Goal: Register for event/course

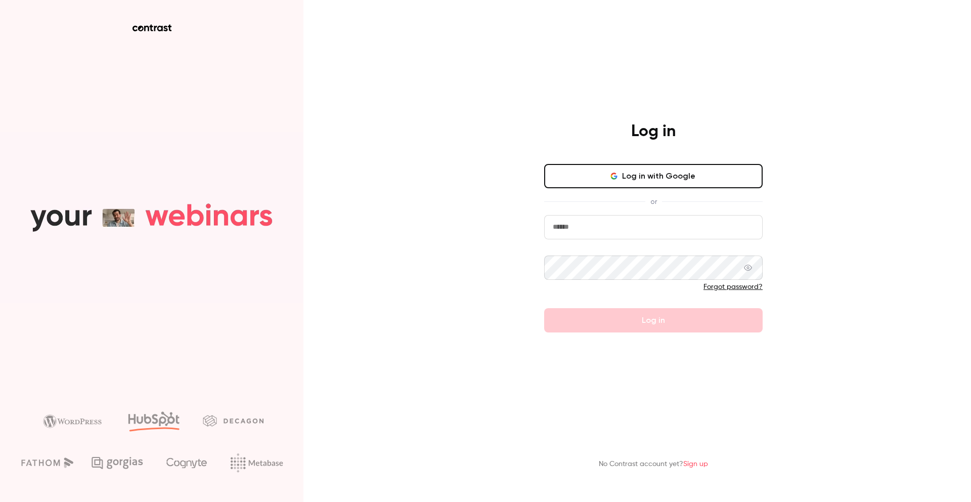
click at [675, 233] on input "email" at bounding box center [653, 227] width 218 height 24
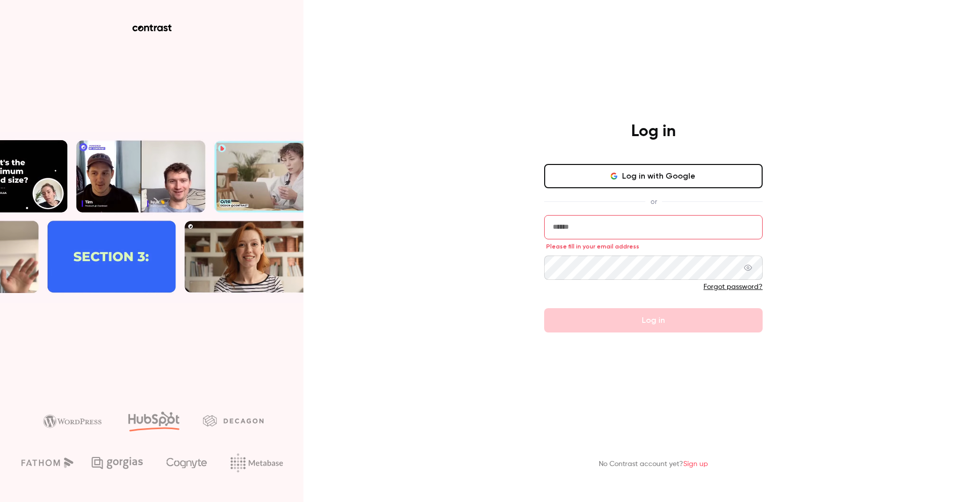
click at [675, 175] on button "Log in with Google" at bounding box center [653, 176] width 218 height 24
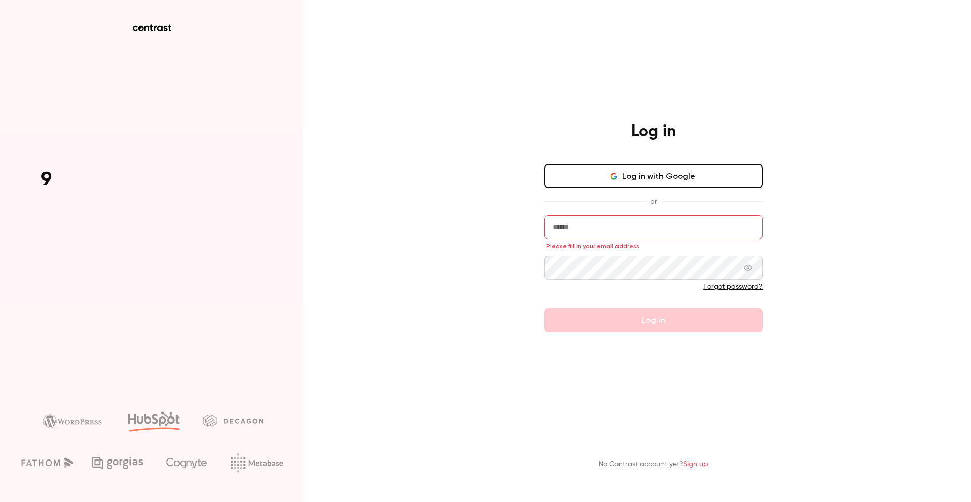
click at [659, 183] on button "Log in with Google" at bounding box center [653, 176] width 218 height 24
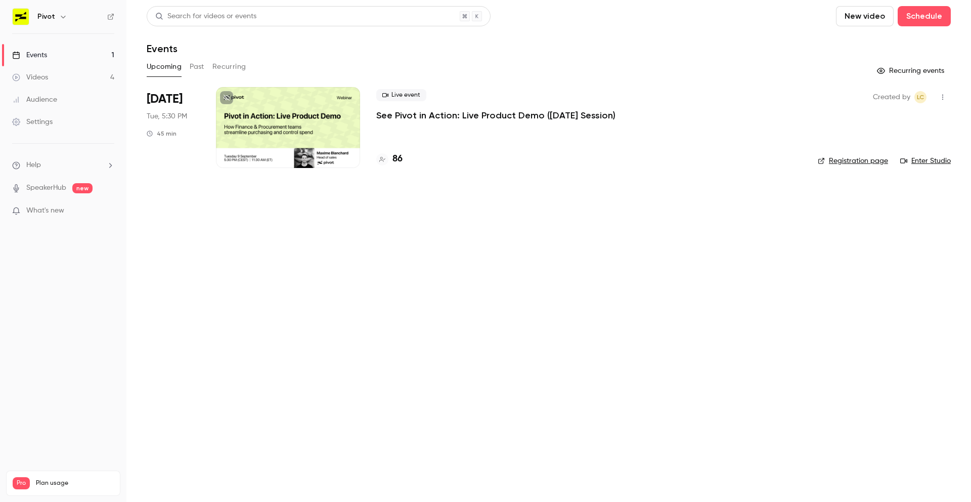
click at [449, 121] on p "See Pivot in Action: Live Product Demo ([DATE] Session)" at bounding box center [495, 115] width 239 height 12
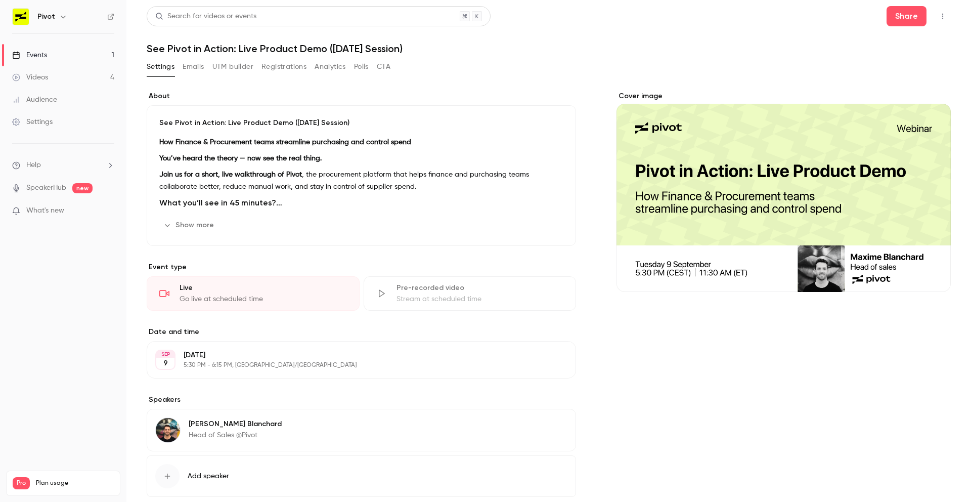
click at [101, 53] on link "Events 1" at bounding box center [63, 55] width 126 height 22
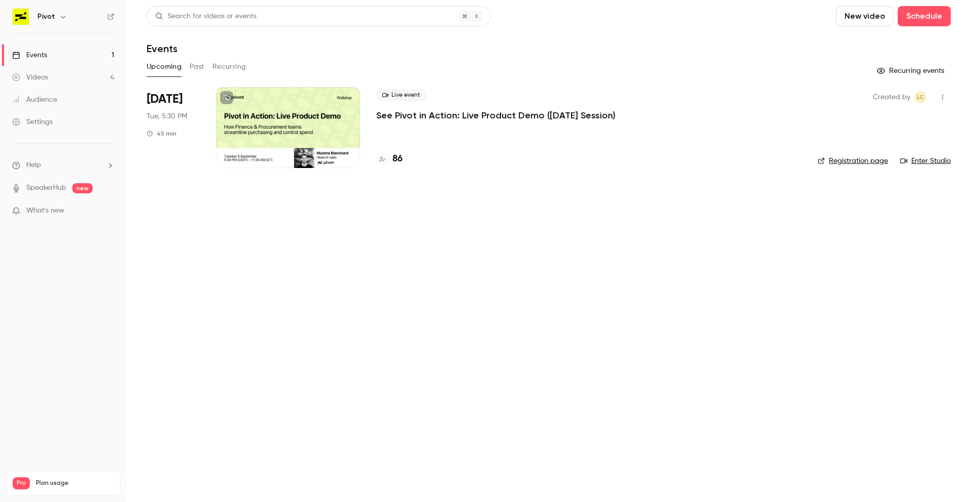
click at [944, 101] on button "button" at bounding box center [942, 97] width 16 height 16
click at [710, 104] on div at bounding box center [485, 251] width 971 height 502
click at [595, 111] on p "See Pivot in Action: Live Product Demo ([DATE] Session)" at bounding box center [495, 115] width 239 height 12
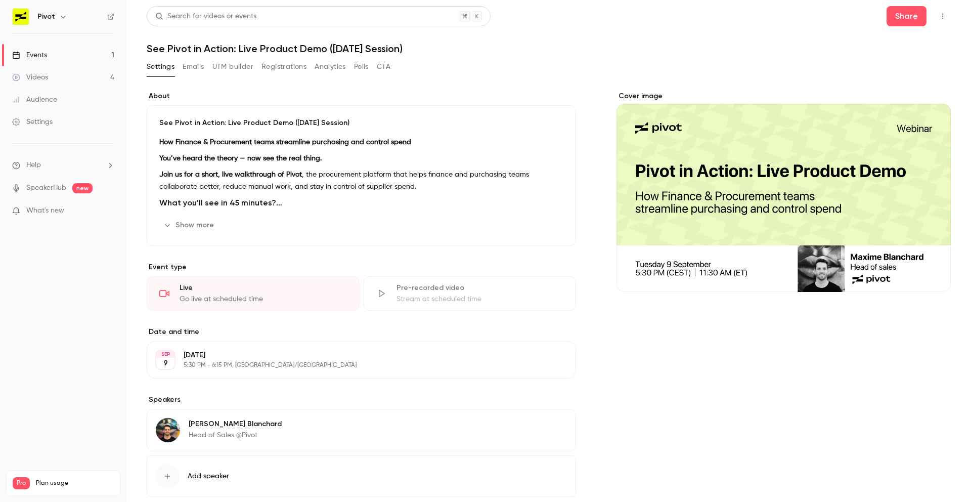
click at [948, 17] on button "button" at bounding box center [942, 16] width 16 height 16
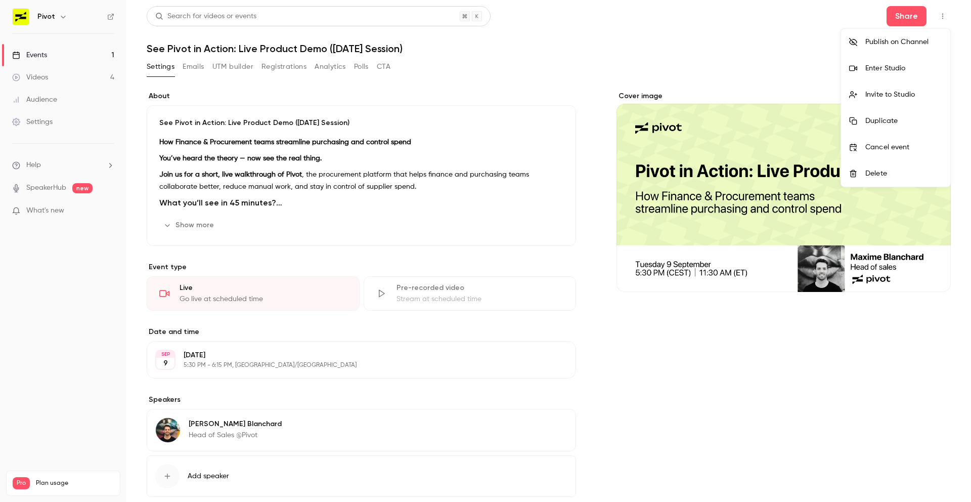
click at [948, 17] on div at bounding box center [485, 251] width 971 height 502
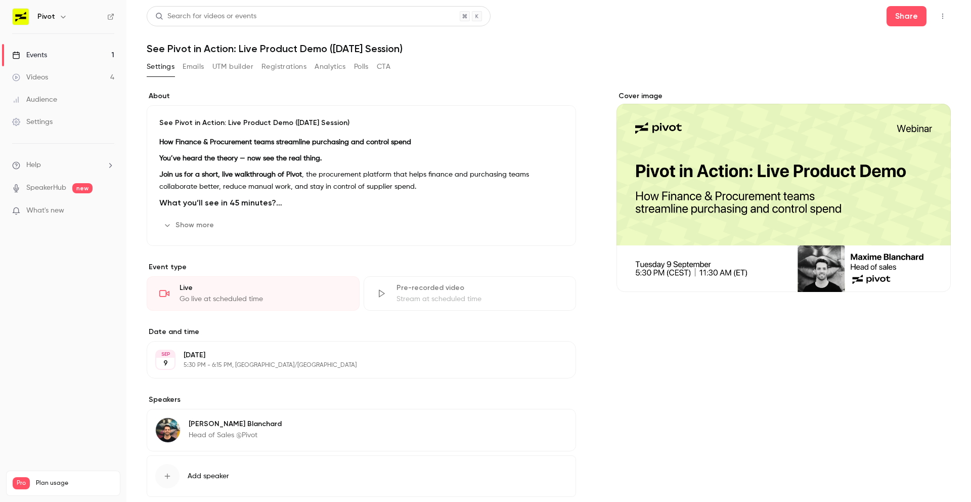
click at [519, 56] on div "Search for videos or events Share See Pivot in Action: Live Product Demo ([DATE…" at bounding box center [549, 279] width 804 height 547
click at [944, 16] on icon "button" at bounding box center [942, 16] width 8 height 7
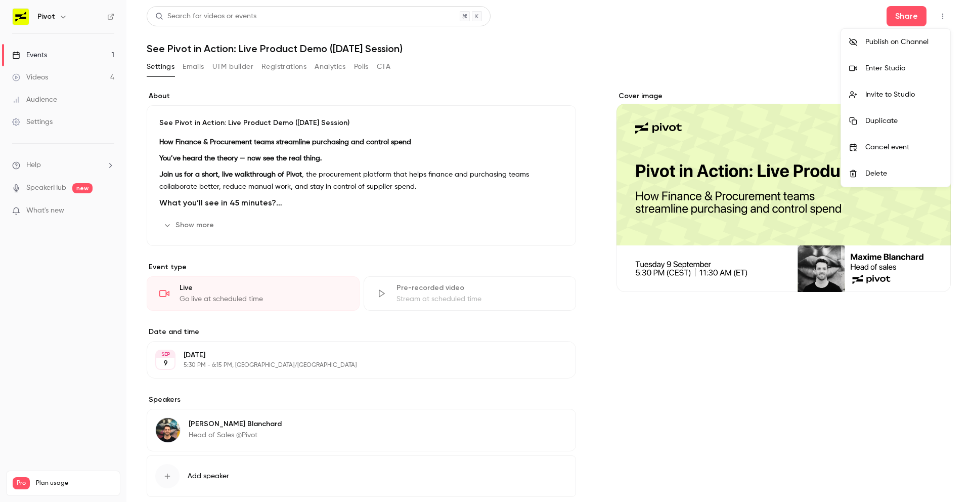
click at [894, 69] on div "Enter Studio" at bounding box center [903, 68] width 77 height 10
